Goal: Navigation & Orientation: Go to known website

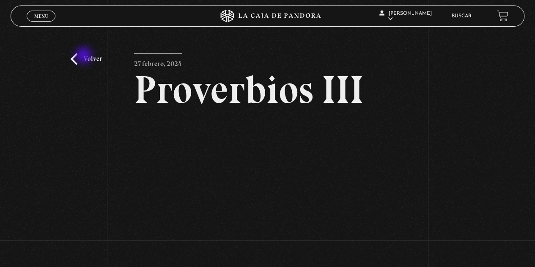
click at [85, 56] on link "Volver" at bounding box center [86, 58] width 31 height 11
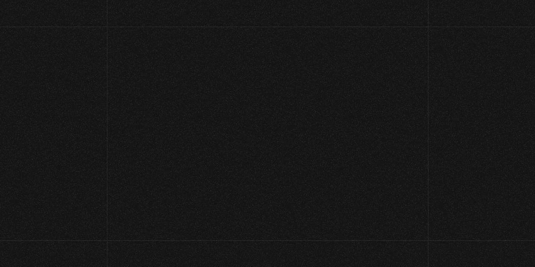
scroll to position [131, 0]
click at [48, 18] on span "Menu" at bounding box center [45, 16] width 14 height 5
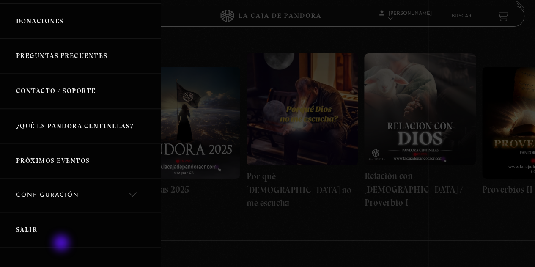
scroll to position [199, 0]
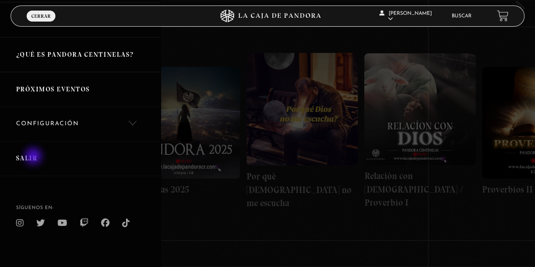
click at [34, 157] on link "Salir" at bounding box center [80, 158] width 161 height 35
